Goal: Task Accomplishment & Management: Use online tool/utility

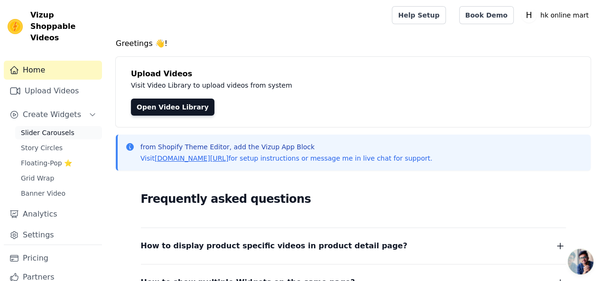
click at [67, 126] on link "Slider Carousels" at bounding box center [58, 132] width 87 height 13
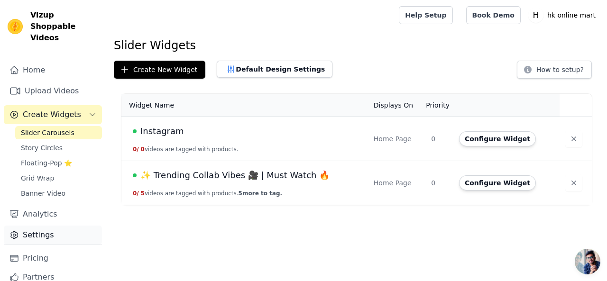
click at [52, 226] on link "Settings" at bounding box center [53, 235] width 98 height 19
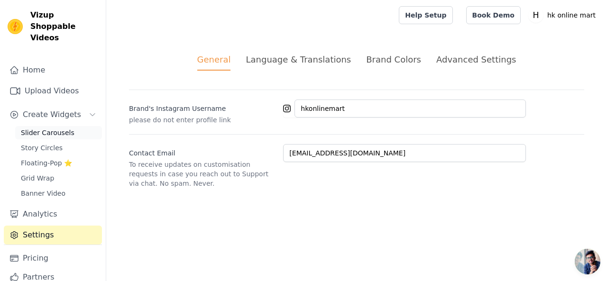
click at [62, 128] on span "Slider Carousels" at bounding box center [48, 132] width 54 height 9
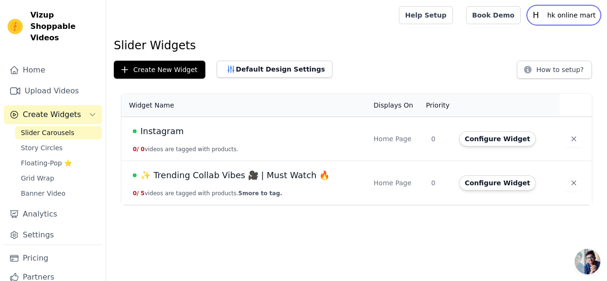
click at [556, 16] on p "hk online mart" at bounding box center [571, 15] width 56 height 17
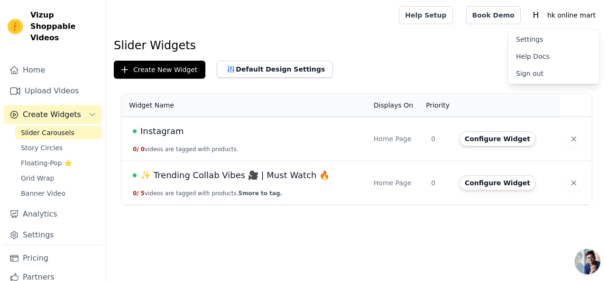
click at [445, 62] on div "Create New Widget Default Design Settings How to setup?" at bounding box center [356, 70] width 485 height 18
click at [569, 140] on icon "button" at bounding box center [573, 138] width 9 height 9
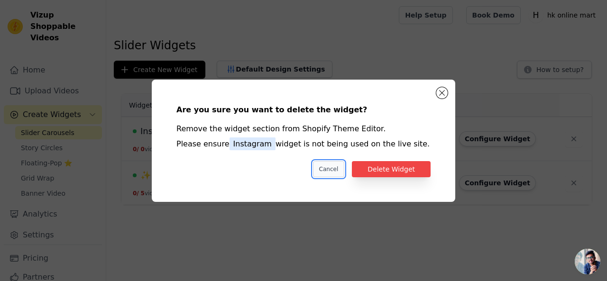
click at [332, 164] on button "Cancel" at bounding box center [329, 169] width 32 height 16
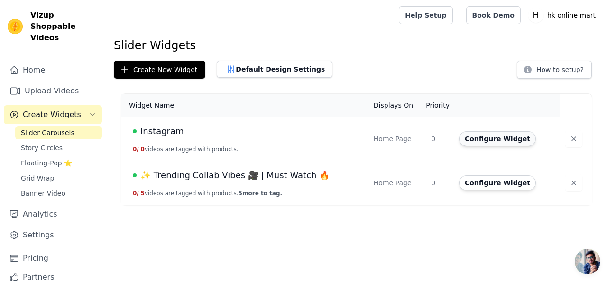
click at [503, 135] on button "Configure Widget" at bounding box center [497, 138] width 77 height 15
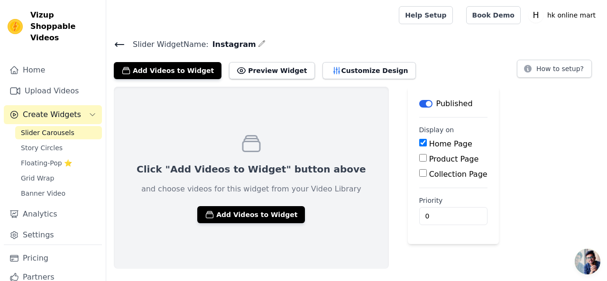
click at [113, 44] on div "Slider Widget Name: Instagram Add Videos to Widget Preview Widget Customize Des…" at bounding box center [356, 58] width 501 height 41
click at [118, 42] on icon at bounding box center [119, 44] width 11 height 11
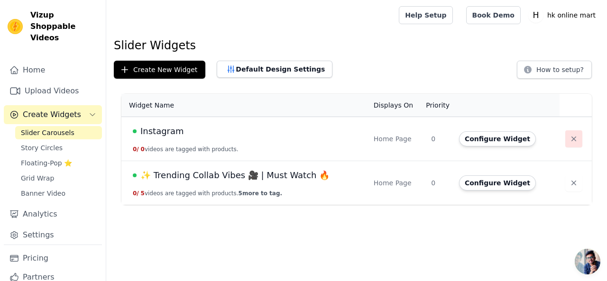
click at [565, 133] on button "button" at bounding box center [573, 138] width 17 height 17
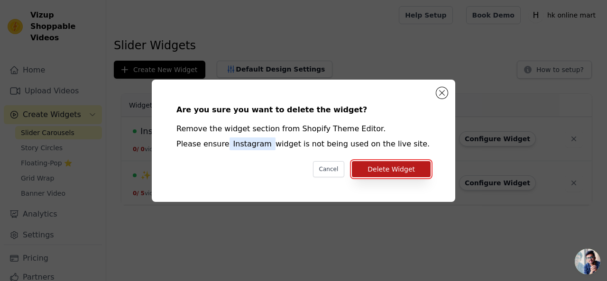
click at [404, 164] on button "Delete Widget" at bounding box center [391, 169] width 79 height 16
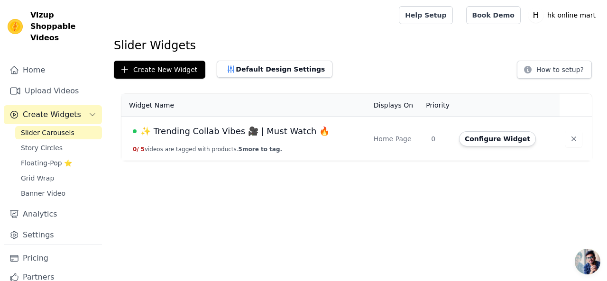
click at [250, 135] on span "✨ Trending Collab Vibes 🎥 | Must Watch 🔥" at bounding box center [234, 131] width 189 height 13
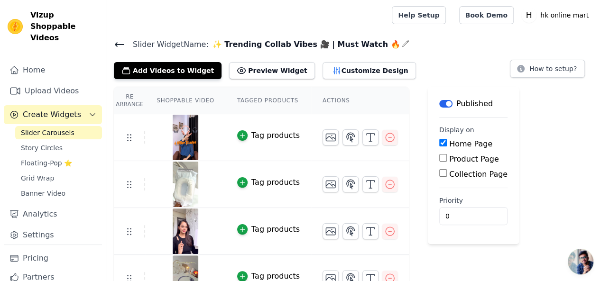
click at [439, 157] on input "Product Page" at bounding box center [443, 158] width 8 height 8
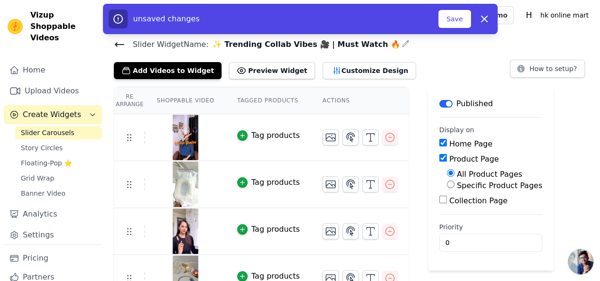
click at [447, 174] on input "All Product Pages" at bounding box center [451, 173] width 8 height 8
click at [439, 157] on input "Product Page" at bounding box center [443, 158] width 8 height 8
checkbox input "false"
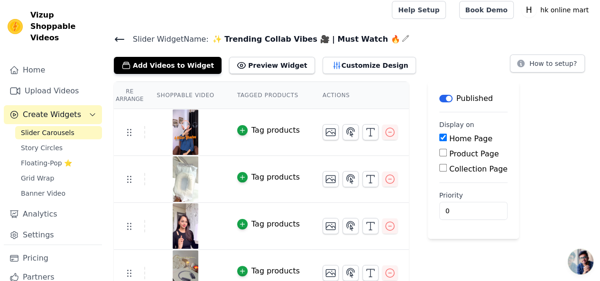
scroll to position [2, 0]
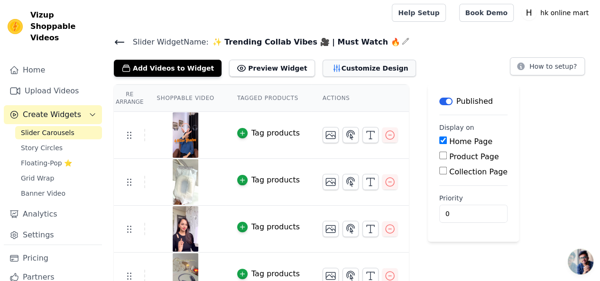
click at [322, 65] on button "Customize Design" at bounding box center [368, 68] width 93 height 17
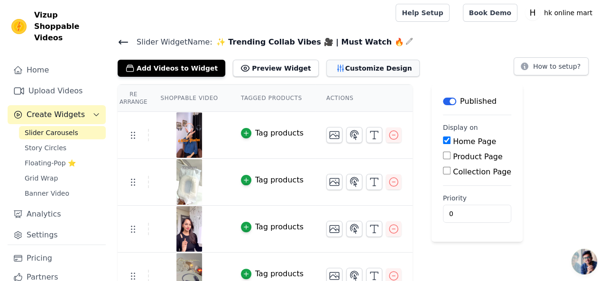
scroll to position [0, 0]
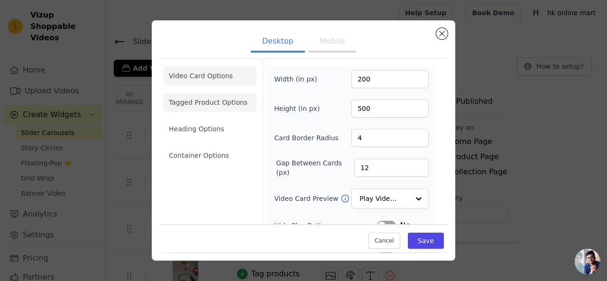
click at [243, 146] on li "Tagged Product Options" at bounding box center [209, 155] width 93 height 19
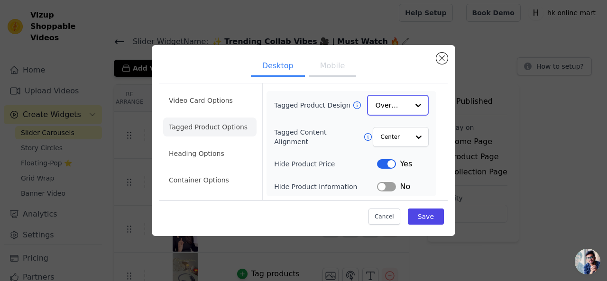
click at [405, 108] on input "Tagged Product Design" at bounding box center [391, 105] width 33 height 19
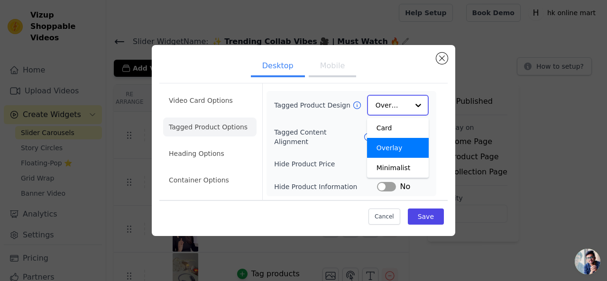
click at [405, 107] on input "Tagged Product Design" at bounding box center [391, 105] width 33 height 19
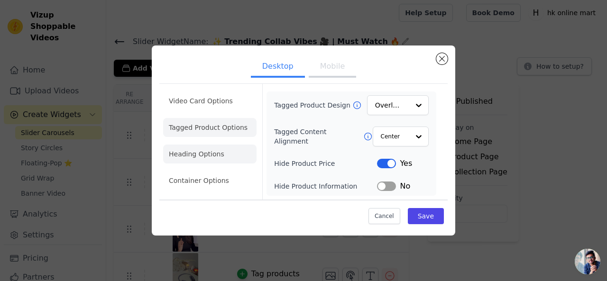
click at [202, 148] on li "Heading Options" at bounding box center [209, 154] width 93 height 19
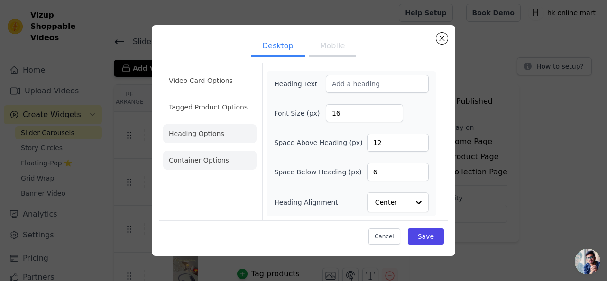
click at [205, 163] on li "Container Options" at bounding box center [209, 160] width 93 height 19
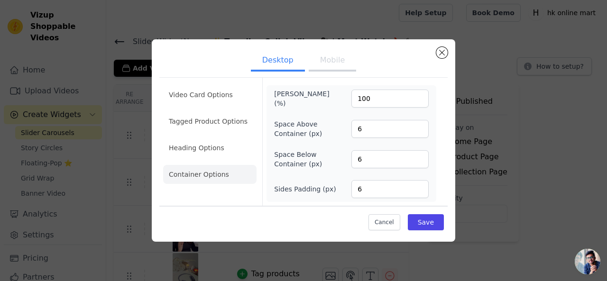
click at [332, 62] on button "Mobile" at bounding box center [332, 61] width 47 height 21
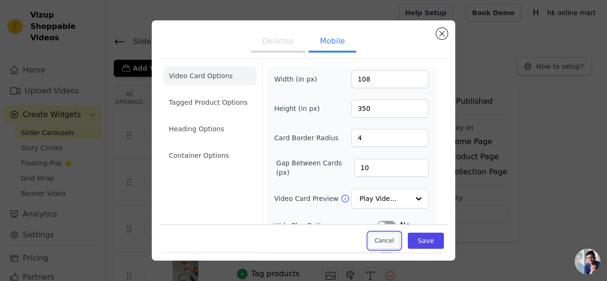
click at [380, 237] on button "Cancel" at bounding box center [384, 241] width 32 height 16
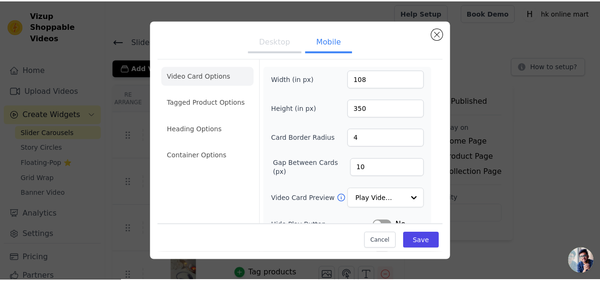
scroll to position [2, 0]
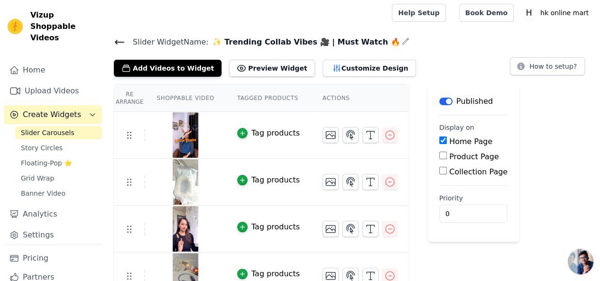
click at [122, 39] on icon at bounding box center [119, 41] width 11 height 11
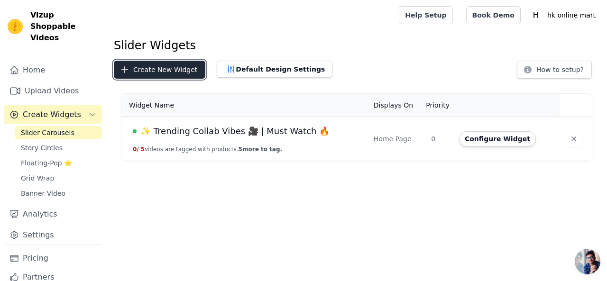
click at [172, 70] on button "Create New Widget" at bounding box center [159, 70] width 91 height 18
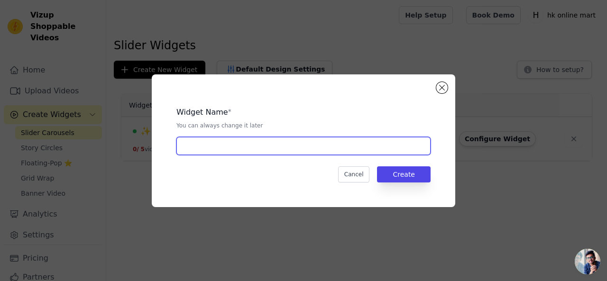
click at [269, 147] on input "text" at bounding box center [303, 146] width 254 height 18
click at [359, 149] on input "✨ Trending Collab Vibes 🎥 | Must Watch 🔥" at bounding box center [303, 146] width 254 height 18
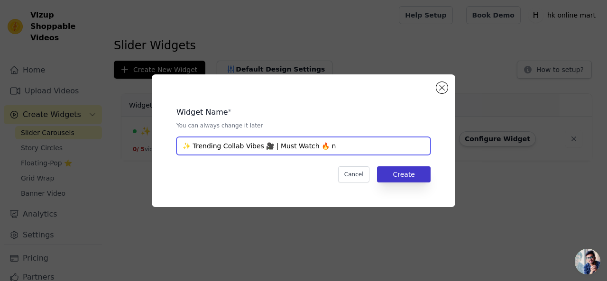
type input "✨ Trending Collab Vibes 🎥 | Must Watch 🔥 n"
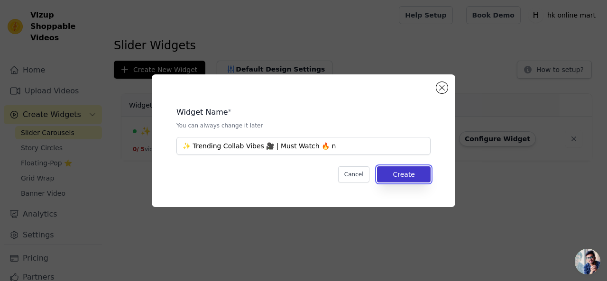
click at [414, 169] on button "Create" at bounding box center [404, 174] width 54 height 16
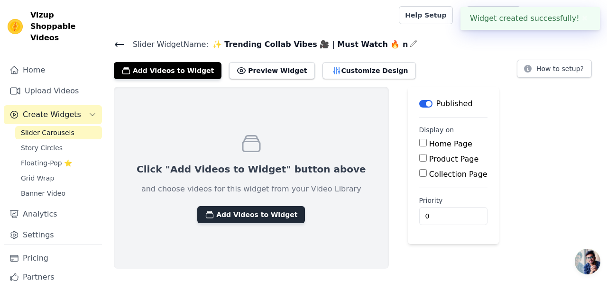
click at [213, 213] on button "Add Videos to Widget" at bounding box center [251, 214] width 108 height 17
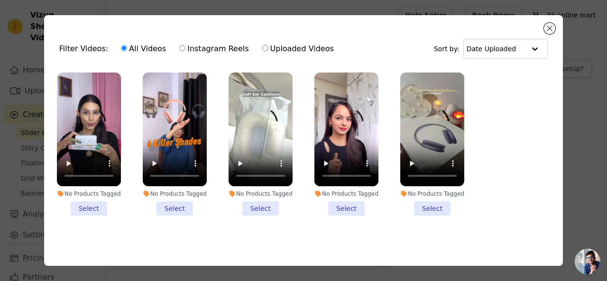
click at [93, 209] on li "No Products Tagged Select" at bounding box center [89, 144] width 64 height 143
click at [0, 0] on input "No Products Tagged Select" at bounding box center [0, 0] width 0 height 0
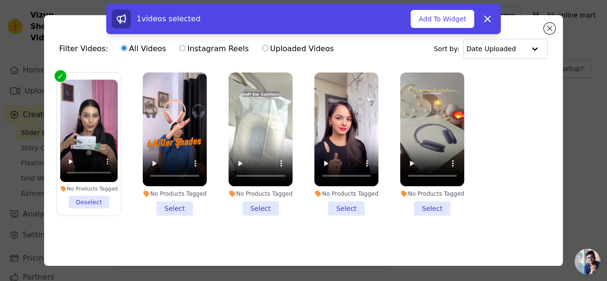
click at [166, 202] on li "No Products Tagged Select" at bounding box center [175, 144] width 64 height 143
click at [0, 0] on input "No Products Tagged Select" at bounding box center [0, 0] width 0 height 0
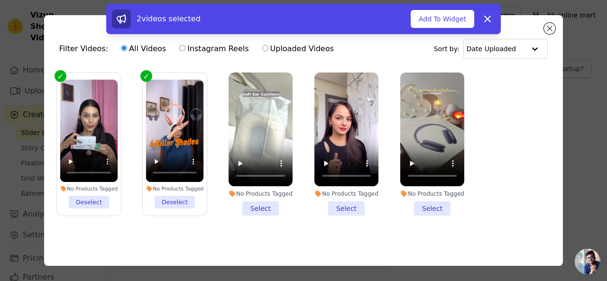
click at [250, 204] on li "No Products Tagged Select" at bounding box center [260, 144] width 64 height 143
click at [0, 0] on input "No Products Tagged Select" at bounding box center [0, 0] width 0 height 0
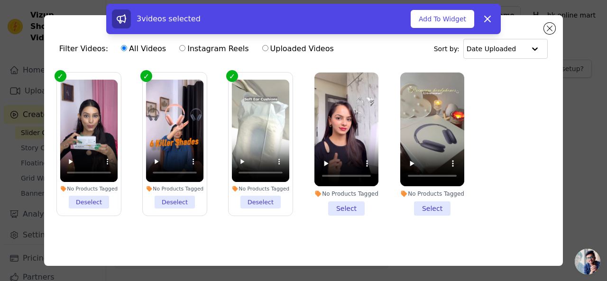
click at [348, 204] on li "No Products Tagged Select" at bounding box center [346, 144] width 64 height 143
click at [0, 0] on input "No Products Tagged Select" at bounding box center [0, 0] width 0 height 0
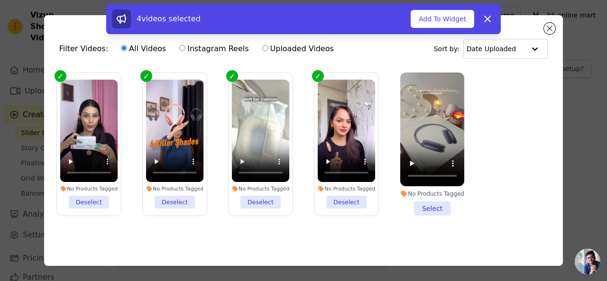
click at [426, 207] on li "No Products Tagged Select" at bounding box center [432, 144] width 64 height 143
click at [0, 0] on input "No Products Tagged Select" at bounding box center [0, 0] width 0 height 0
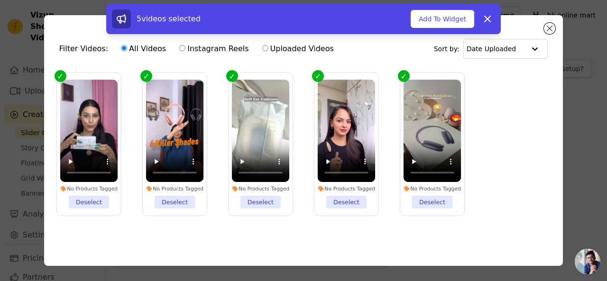
click at [92, 200] on li "No Products Tagged Deselect" at bounding box center [89, 144] width 58 height 129
click at [0, 0] on input "No Products Tagged Deselect" at bounding box center [0, 0] width 0 height 0
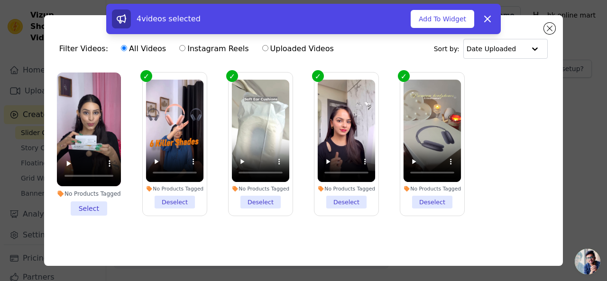
click at [92, 203] on li "No Products Tagged Select" at bounding box center [89, 144] width 64 height 143
click at [0, 0] on input "No Products Tagged Select" at bounding box center [0, 0] width 0 height 0
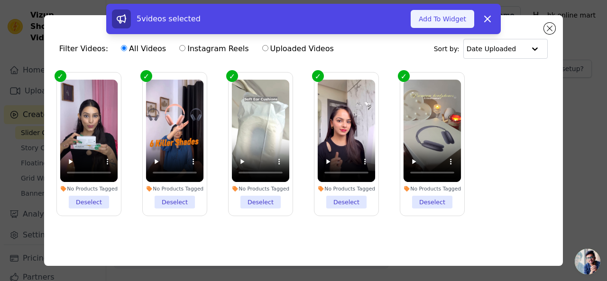
click at [446, 14] on button "Add To Widget" at bounding box center [442, 19] width 64 height 18
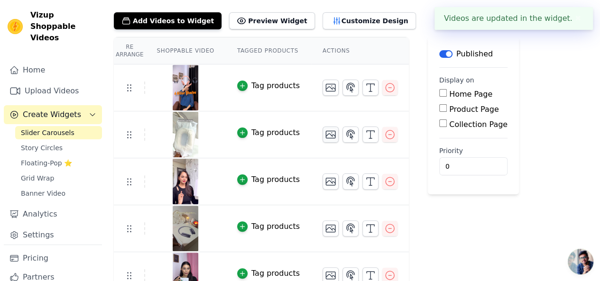
scroll to position [65, 0]
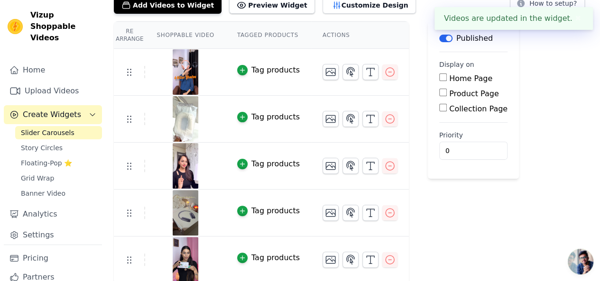
click at [439, 78] on input "Home Page" at bounding box center [443, 77] width 8 height 8
checkbox input "true"
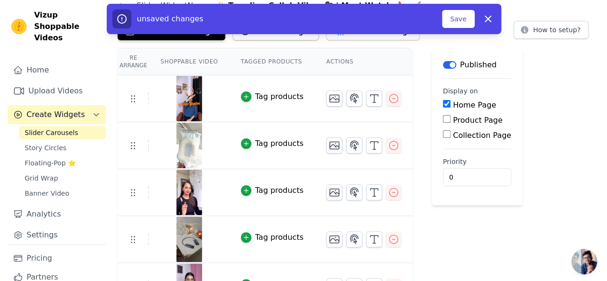
scroll to position [0, 0]
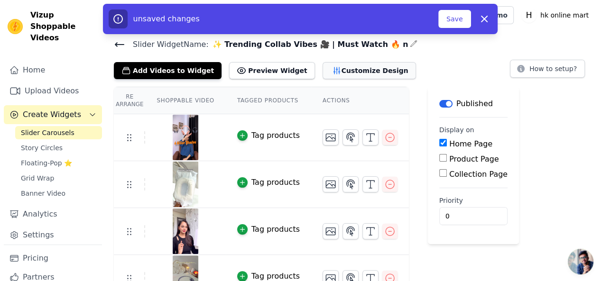
click at [337, 67] on button "Customize Design" at bounding box center [368, 70] width 93 height 17
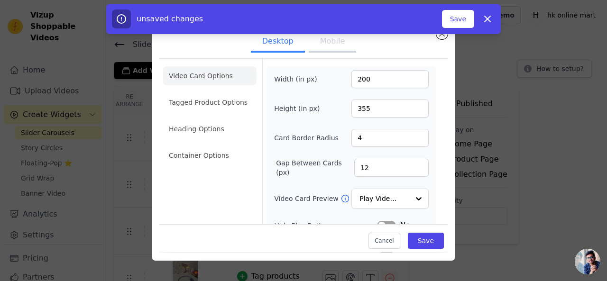
click at [323, 44] on button "Mobile" at bounding box center [332, 42] width 47 height 21
click at [282, 49] on button "Desktop" at bounding box center [278, 42] width 54 height 21
click at [422, 242] on button "Save" at bounding box center [426, 241] width 36 height 16
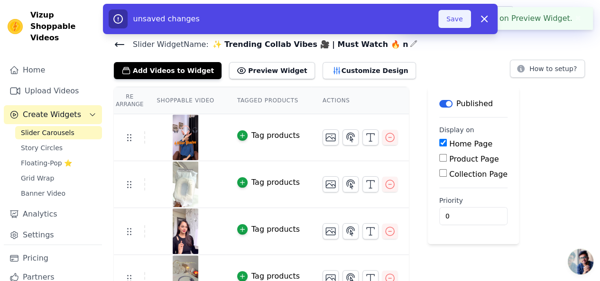
click at [456, 21] on button "Save" at bounding box center [454, 19] width 32 height 18
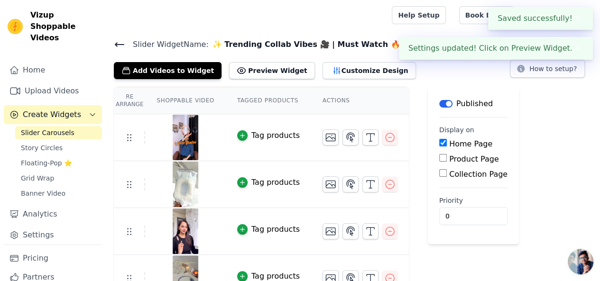
click at [120, 42] on icon at bounding box center [119, 44] width 11 height 11
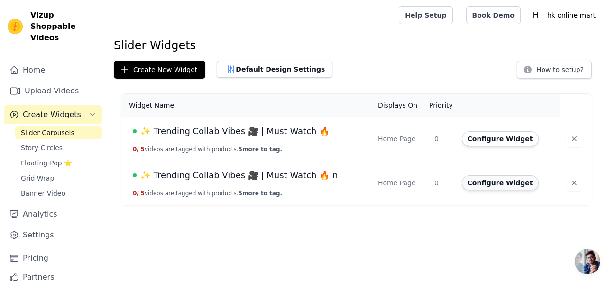
click at [481, 182] on button "Configure Widget" at bounding box center [500, 182] width 77 height 15
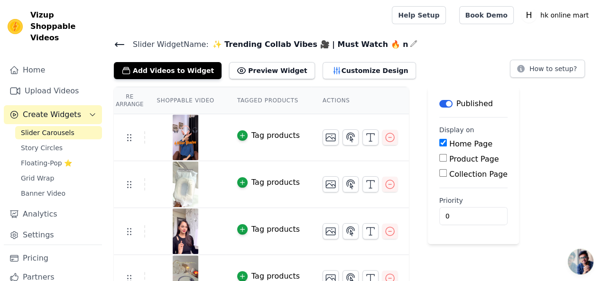
click at [410, 46] on icon "button" at bounding box center [414, 44] width 8 height 8
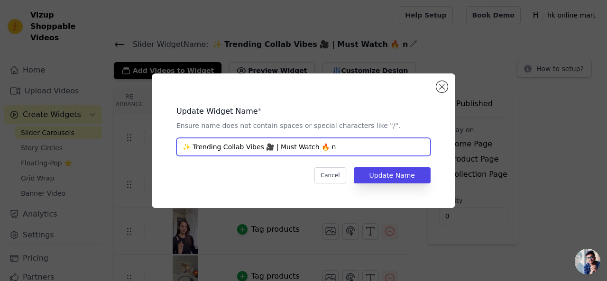
click at [331, 145] on input "✨ Trending Collab Vibes 🎥 | Must Watch 🔥 n" at bounding box center [303, 147] width 254 height 18
click at [333, 147] on input "✨ Trending Collab Vibes 🎥 | Must Watch 🔥 n" at bounding box center [303, 147] width 254 height 18
click at [325, 146] on input "✨ Trending Collab Vibes 🎥 | Must Watch 🔥 n" at bounding box center [303, 147] width 254 height 18
type input "✨ Collab Vibes 🎥 Must Watch 🔥"
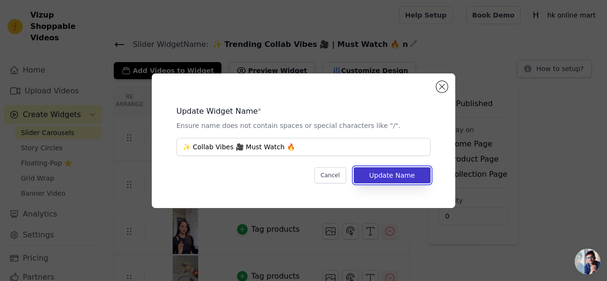
click at [390, 174] on button "Update Name" at bounding box center [392, 175] width 77 height 16
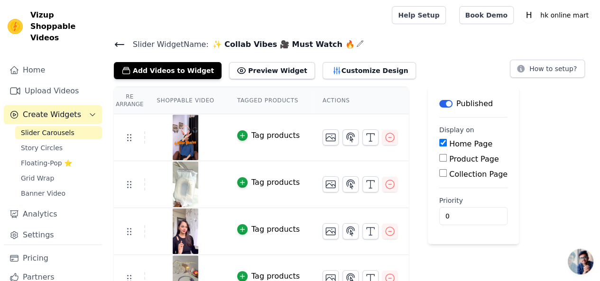
click at [356, 42] on icon "button" at bounding box center [360, 44] width 8 height 8
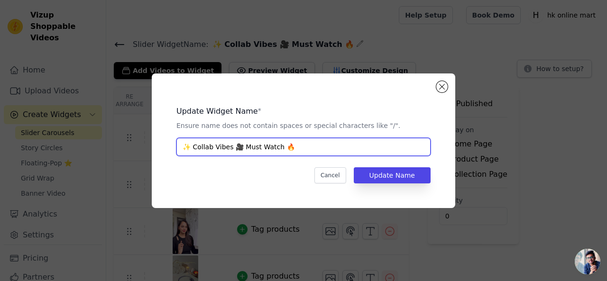
click at [322, 145] on input "✨ Collab Vibes 🎥 Must Watch 🔥" at bounding box center [303, 147] width 254 height 18
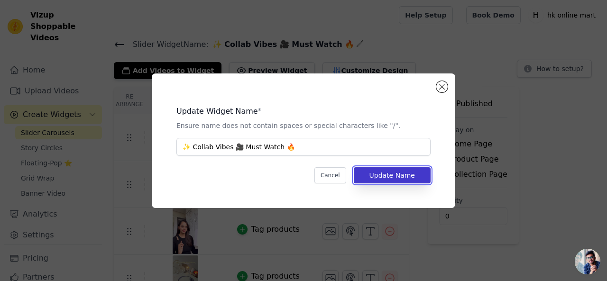
click at [415, 176] on button "Update Name" at bounding box center [392, 175] width 77 height 16
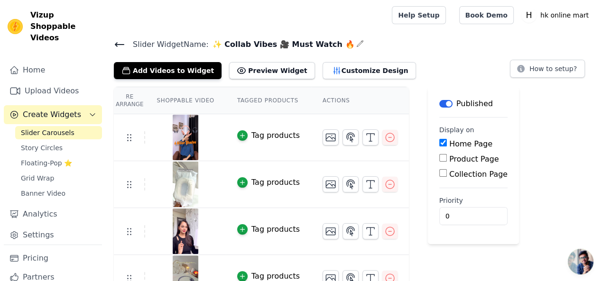
click at [123, 43] on icon at bounding box center [119, 44] width 11 height 11
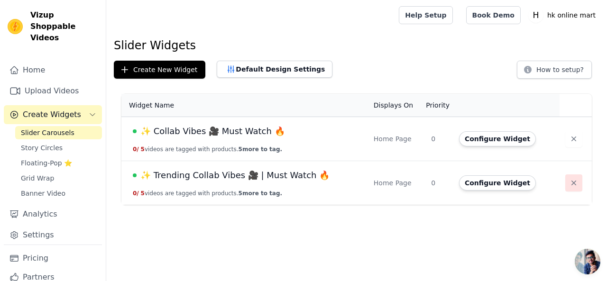
click at [573, 180] on icon "button" at bounding box center [573, 182] width 9 height 9
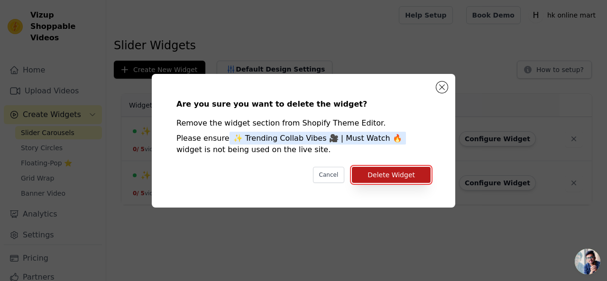
click at [422, 173] on button "Delete Widget" at bounding box center [391, 175] width 79 height 16
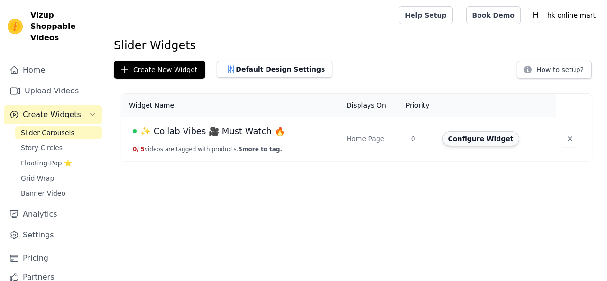
click at [493, 141] on button "Configure Widget" at bounding box center [480, 138] width 77 height 15
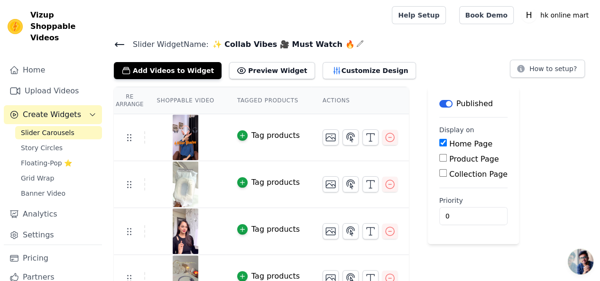
click at [119, 45] on icon at bounding box center [119, 44] width 11 height 11
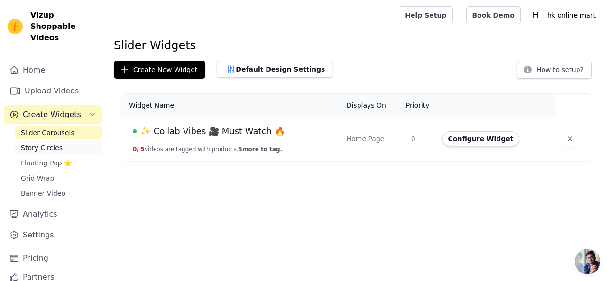
click at [57, 141] on link "Story Circles" at bounding box center [58, 147] width 87 height 13
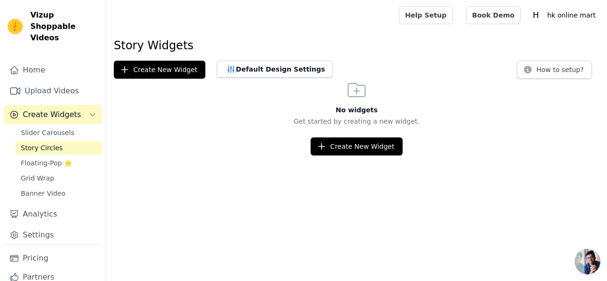
click at [49, 109] on span "Create Widgets" at bounding box center [52, 114] width 58 height 11
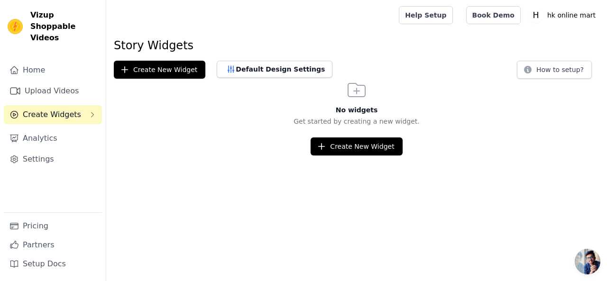
click at [53, 109] on span "Create Widgets" at bounding box center [52, 114] width 58 height 11
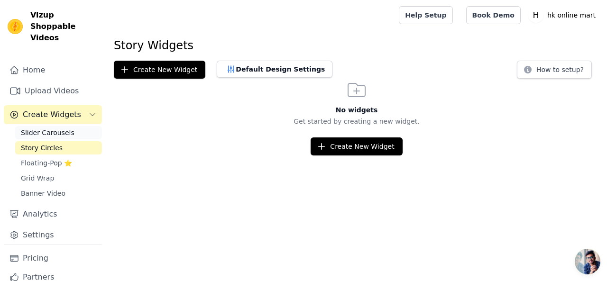
click at [52, 128] on span "Slider Carousels" at bounding box center [48, 132] width 54 height 9
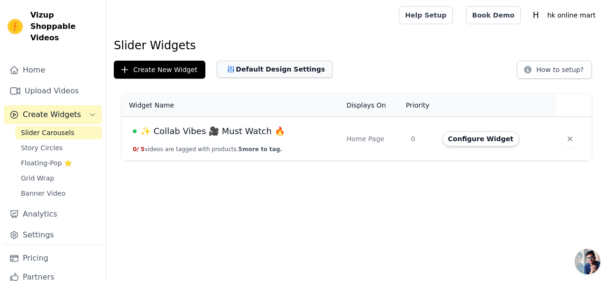
click at [253, 69] on button "Default Design Settings" at bounding box center [275, 69] width 116 height 17
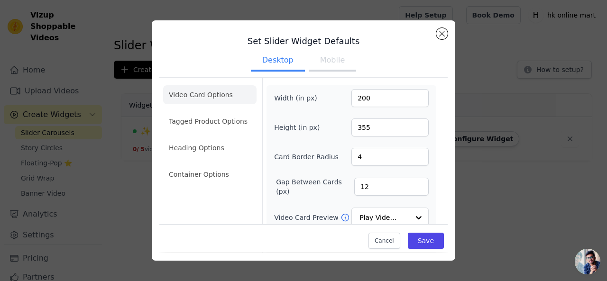
click at [321, 64] on button "Mobile" at bounding box center [332, 61] width 47 height 21
click at [440, 35] on button "Close modal" at bounding box center [441, 33] width 11 height 11
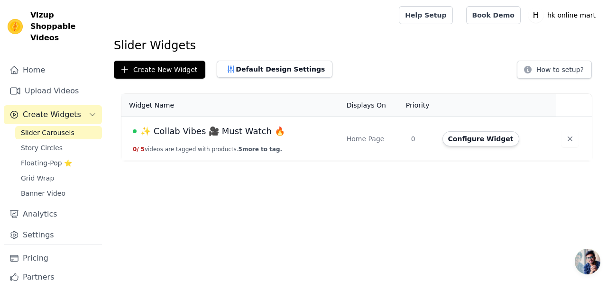
click at [40, 128] on span "Slider Carousels" at bounding box center [48, 132] width 54 height 9
click at [469, 138] on button "Configure Widget" at bounding box center [480, 138] width 77 height 15
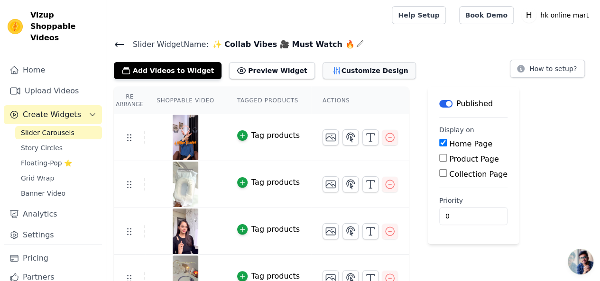
click at [337, 72] on button "Customize Design" at bounding box center [368, 70] width 93 height 17
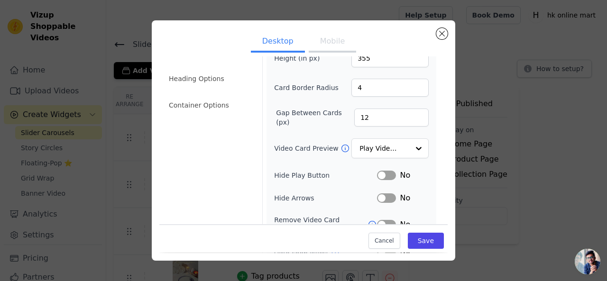
scroll to position [46, 0]
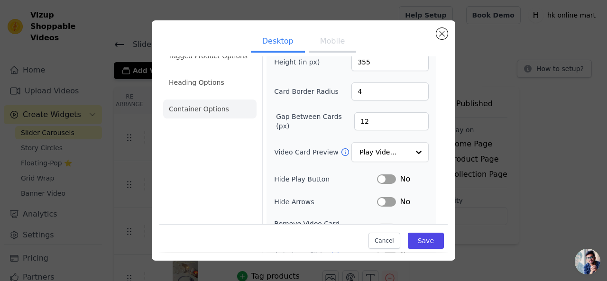
click at [227, 109] on li "Container Options" at bounding box center [209, 109] width 93 height 19
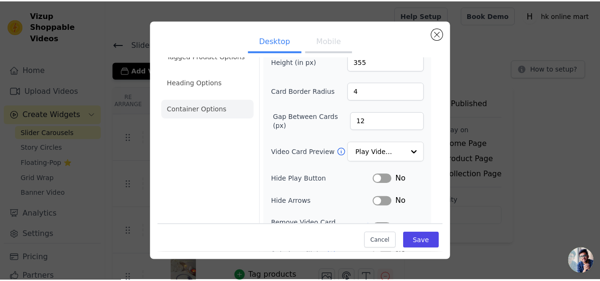
scroll to position [0, 0]
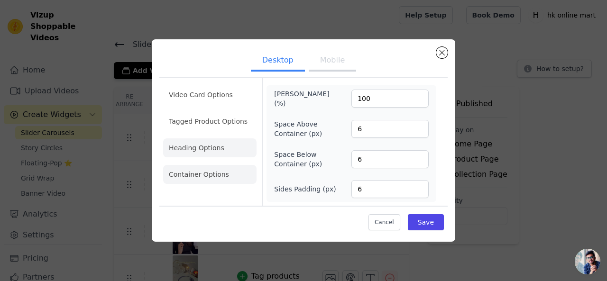
click at [210, 145] on li "Heading Options" at bounding box center [209, 147] width 93 height 19
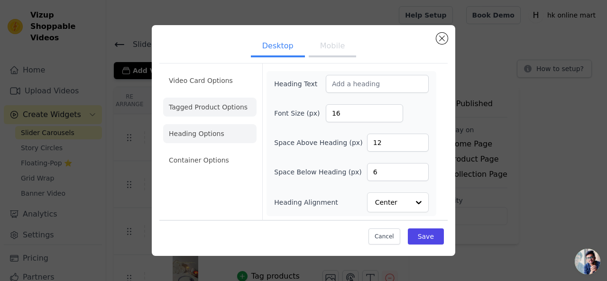
click at [212, 151] on li "Tagged Product Options" at bounding box center [209, 160] width 93 height 19
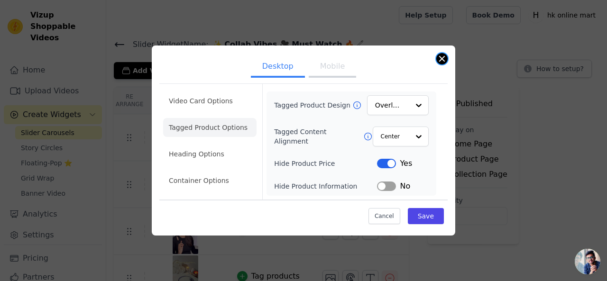
click at [446, 58] on button "Close modal" at bounding box center [441, 58] width 11 height 11
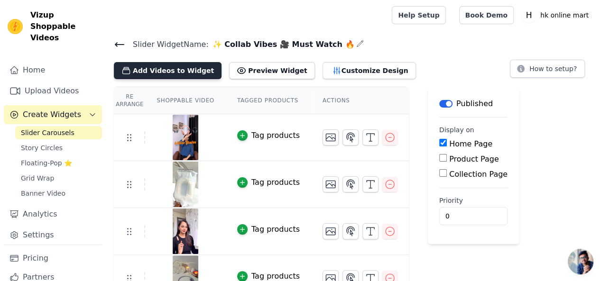
click at [173, 71] on button "Add Videos to Widget" at bounding box center [168, 70] width 108 height 17
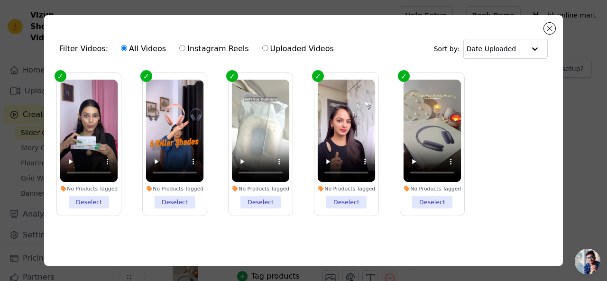
click at [209, 54] on label "Instagram Reels" at bounding box center [214, 49] width 70 height 12
click at [185, 51] on input "Instagram Reels" at bounding box center [182, 48] width 6 height 6
radio input "true"
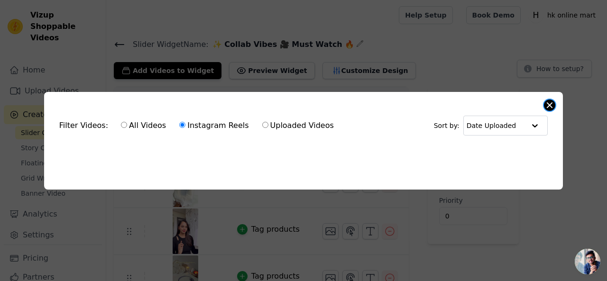
click at [550, 102] on button "Close modal" at bounding box center [549, 105] width 11 height 11
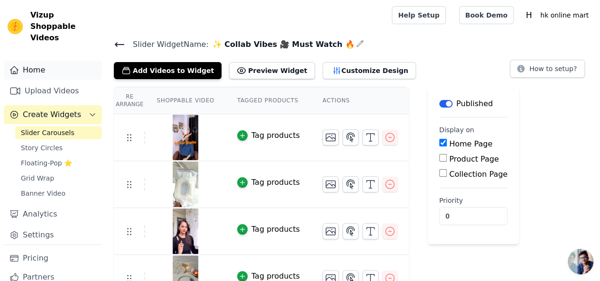
click at [55, 61] on link "Home" at bounding box center [53, 70] width 98 height 19
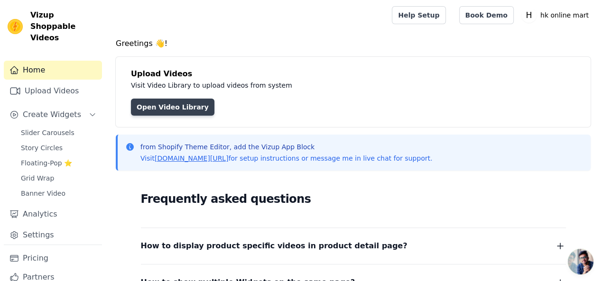
click at [162, 105] on link "Open Video Library" at bounding box center [172, 107] width 83 height 17
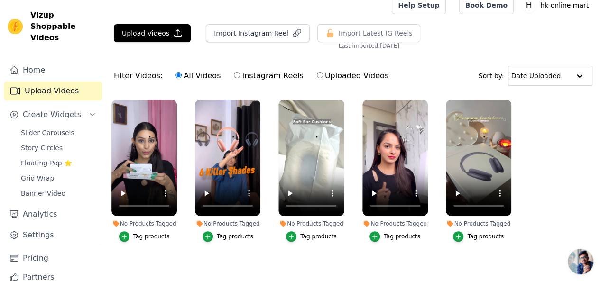
scroll to position [16, 0]
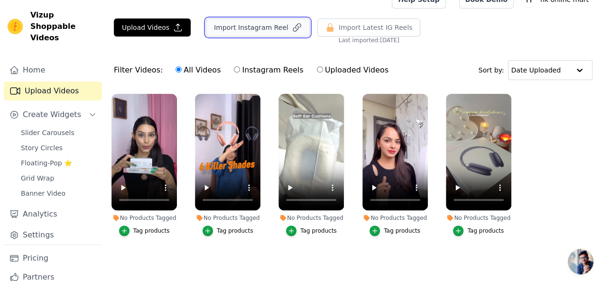
click at [260, 28] on button "Import Instagram Reel" at bounding box center [258, 27] width 104 height 18
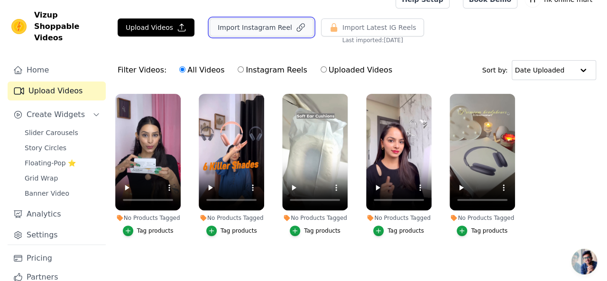
scroll to position [0, 0]
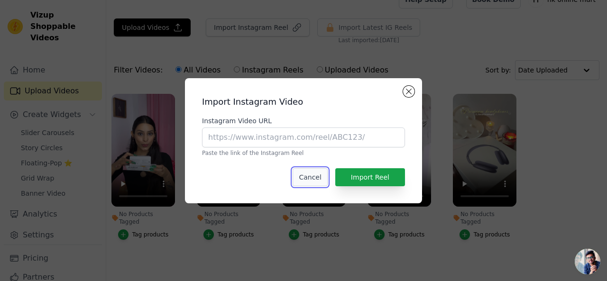
click at [321, 173] on button "Cancel" at bounding box center [309, 177] width 35 height 18
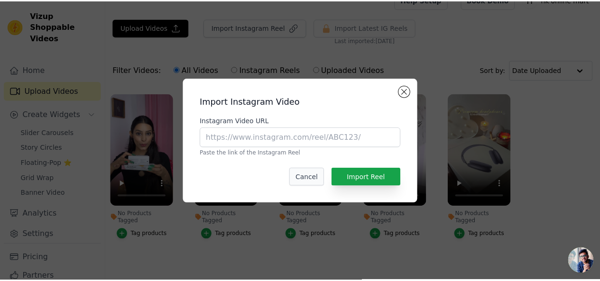
scroll to position [16, 0]
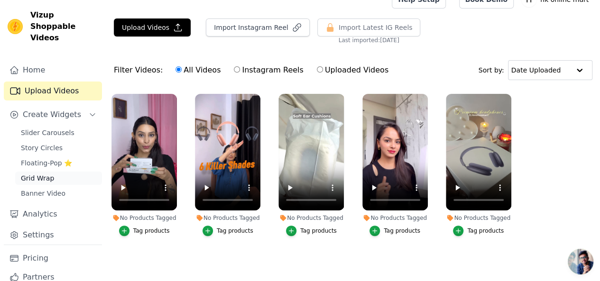
click at [57, 172] on link "Grid Wrap" at bounding box center [58, 178] width 87 height 13
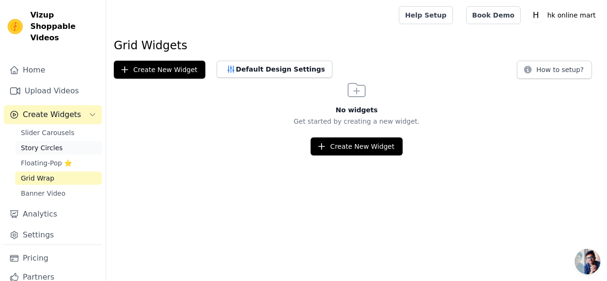
click at [54, 143] on span "Story Circles" at bounding box center [42, 147] width 42 height 9
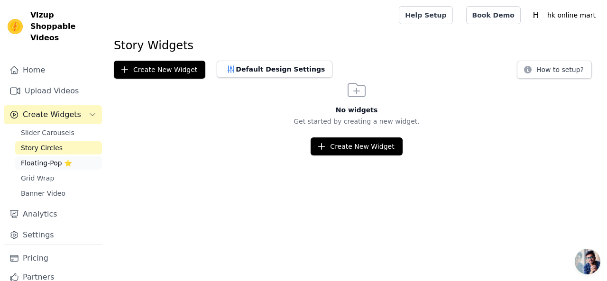
click at [47, 158] on span "Floating-Pop ⭐" at bounding box center [46, 162] width 51 height 9
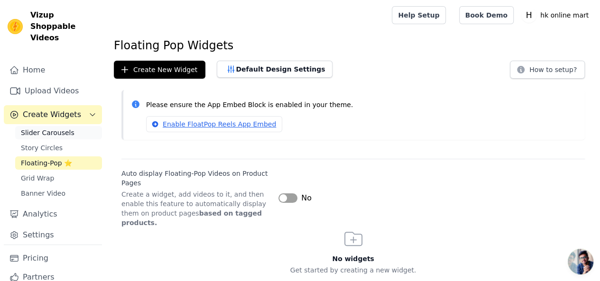
click at [55, 128] on span "Slider Carousels" at bounding box center [48, 132] width 54 height 9
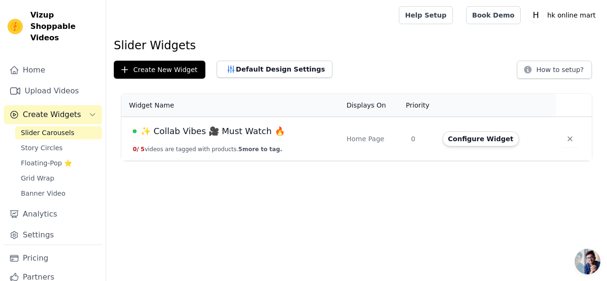
click at [43, 19] on span "Vizup Shoppable Videos" at bounding box center [64, 26] width 68 height 34
